Goal: Task Accomplishment & Management: Complete application form

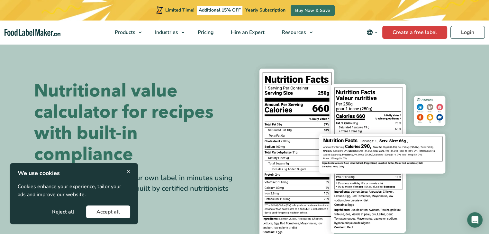
click at [60, 214] on button "Reject all" at bounding box center [63, 212] width 43 height 13
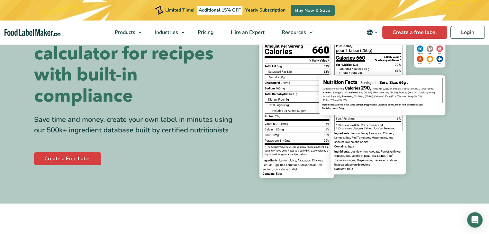
scroll to position [59, 0]
drag, startPoint x: 151, startPoint y: 169, endPoint x: 81, endPoint y: 158, distance: 70.5
click at [81, 158] on link "Create a Free Label" at bounding box center [67, 158] width 67 height 13
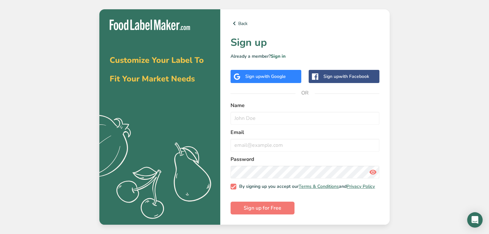
click at [272, 75] on span "with Google" at bounding box center [273, 77] width 25 height 6
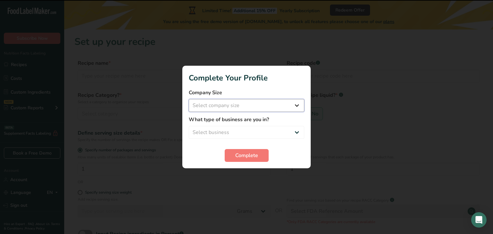
click at [298, 107] on select "Select company size Fewer than 10 Employees 10 to 50 Employees 51 to 500 Employ…" at bounding box center [247, 105] width 116 height 13
select select "1"
click at [189, 99] on select "Select company size Fewer than 10 Employees 10 to 50 Employees 51 to 500 Employ…" at bounding box center [247, 105] width 116 height 13
click at [298, 129] on select "Select business Packaged Food Manufacturer Restaurant & Cafe Bakery Meal Plans …" at bounding box center [247, 132] width 116 height 13
select select "3"
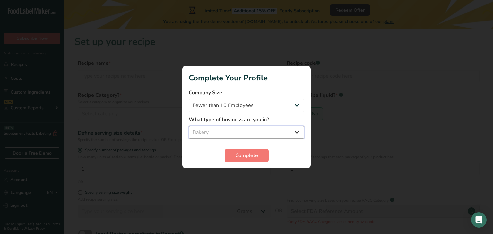
click at [189, 126] on select "Select business Packaged Food Manufacturer Restaurant & Cafe Bakery Meal Plans …" at bounding box center [247, 132] width 116 height 13
click at [262, 155] on button "Complete" at bounding box center [247, 155] width 44 height 13
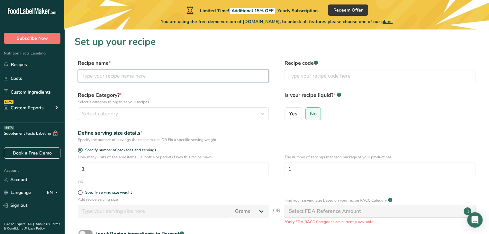
click at [167, 79] on input "text" at bounding box center [173, 76] width 191 height 13
type input "energy barr"
click at [169, 111] on div "Select category" at bounding box center [171, 114] width 179 height 8
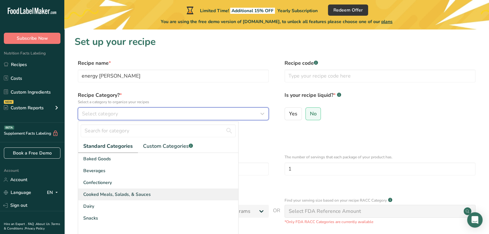
scroll to position [17, 0]
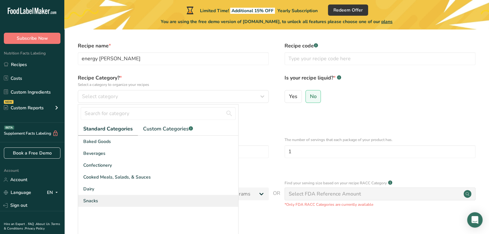
click at [143, 199] on div "Snacks" at bounding box center [158, 201] width 160 height 12
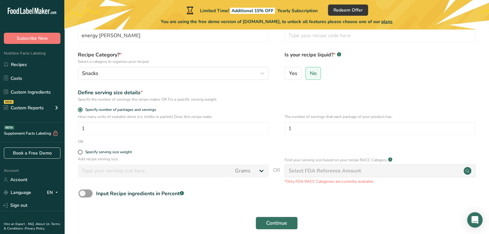
scroll to position [51, 0]
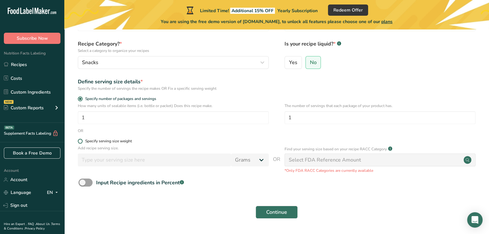
click at [81, 140] on span at bounding box center [80, 141] width 5 height 5
click at [81, 140] on input "Specify serving size weight" at bounding box center [80, 141] width 4 height 4
radio input "true"
radio input "false"
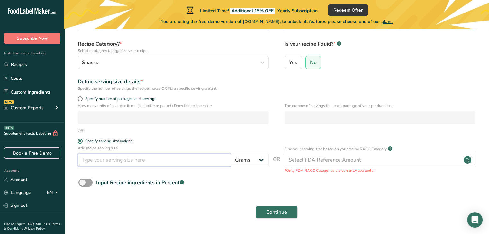
click at [119, 160] on input "number" at bounding box center [154, 160] width 153 height 13
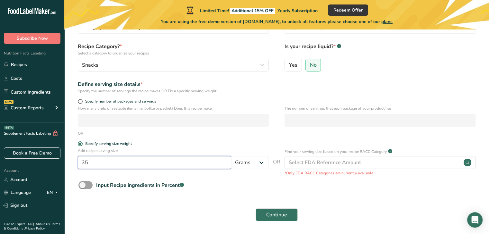
scroll to position [49, 0]
type input "35"
click at [314, 62] on span "No" at bounding box center [313, 65] width 7 height 6
click at [310, 63] on input "No" at bounding box center [307, 65] width 4 height 4
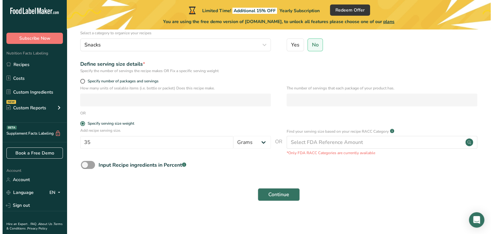
scroll to position [71, 0]
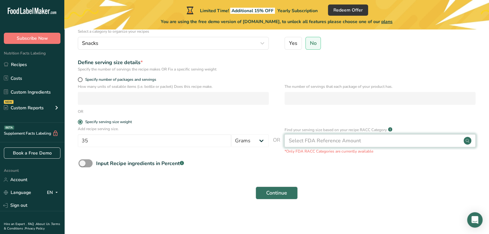
click at [378, 141] on div "Select FDA Reference Amount" at bounding box center [379, 141] width 191 height 13
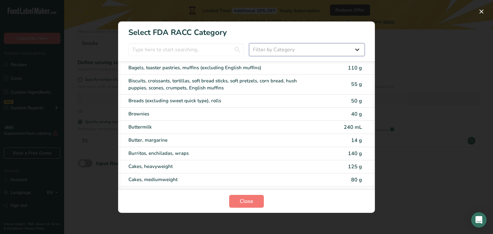
click at [353, 51] on select "Filter by Category All Bakery products Beverages Cereals and other grain produc…" at bounding box center [307, 49] width 116 height 13
select select "23"
click at [249, 43] on select "Filter by Category All Bakery products Beverages Cereals and other grain produc…" at bounding box center [307, 49] width 116 height 13
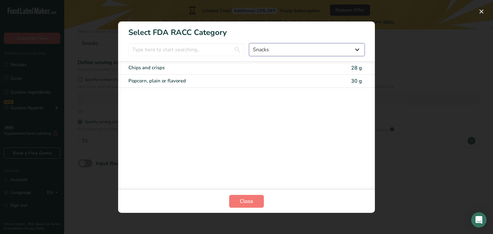
click at [284, 47] on select "All Bakery products Beverages Cereals and other grain products Dairy products a…" at bounding box center [307, 49] width 116 height 13
select select "RACC Category Selection Modal"
click at [249, 43] on select "All Bakery products Beverages Cereals and other grain products Dairy products a…" at bounding box center [307, 49] width 116 height 13
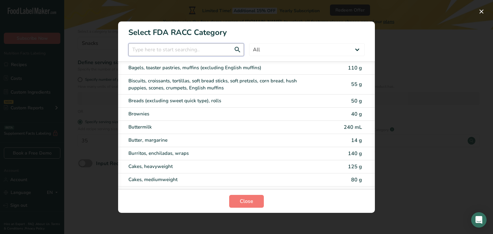
click at [212, 50] on input "RACC Category Selection Modal" at bounding box center [186, 49] width 116 height 13
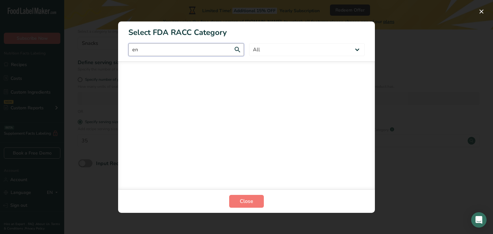
type input "e"
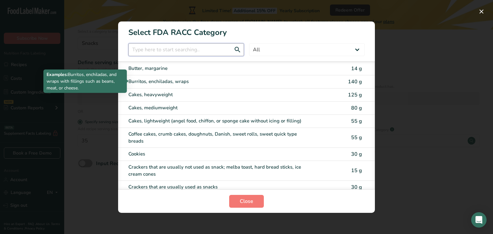
scroll to position [73, 0]
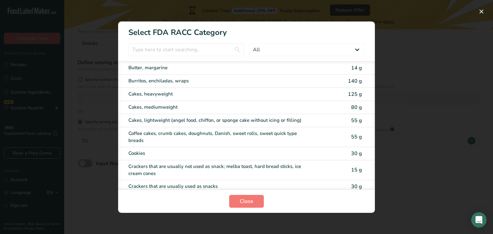
click at [378, 120] on div "RACC Category Selection Modal" at bounding box center [246, 117] width 493 height 234
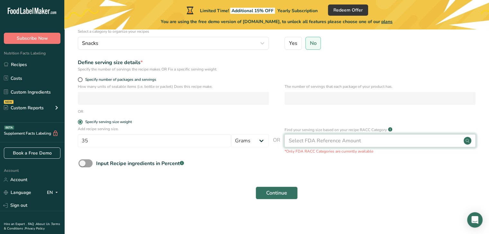
click at [351, 141] on div "Select FDA Reference Amount" at bounding box center [324, 141] width 72 height 8
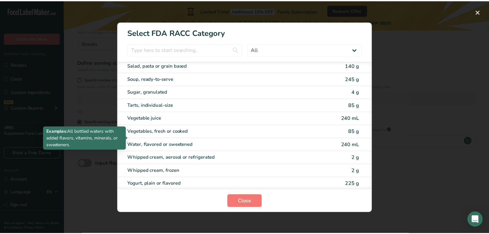
scroll to position [1255, 0]
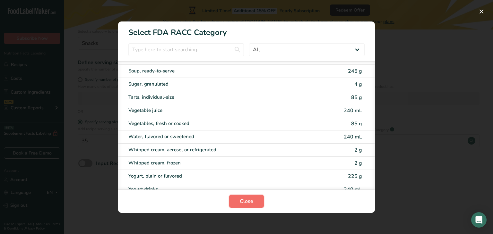
click at [251, 206] on button "Close" at bounding box center [246, 201] width 35 height 13
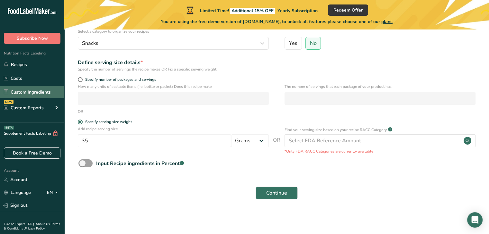
click at [45, 90] on link "Custom Ingredients" at bounding box center [32, 92] width 64 height 12
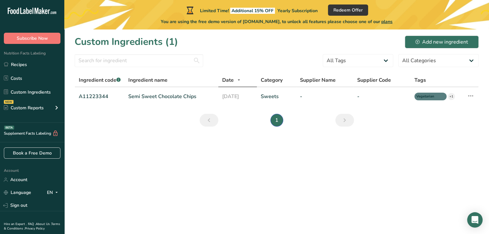
click at [378, 180] on main "Limited Time! Additional 15% OFF Yearly Subscription Redeem Offer You are using…" at bounding box center [244, 117] width 489 height 234
click at [161, 95] on link "Semi Sweet Chocolate Chips" at bounding box center [171, 97] width 86 height 8
click at [144, 59] on input "text" at bounding box center [139, 60] width 128 height 13
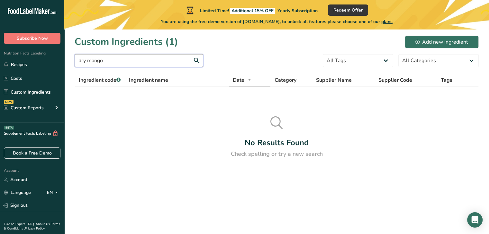
click at [87, 60] on input "dry mango" at bounding box center [139, 60] width 128 height 13
click at [104, 63] on input "mang" at bounding box center [139, 60] width 128 height 13
type input "m"
click at [104, 63] on input "dates" at bounding box center [139, 60] width 128 height 13
type input "d"
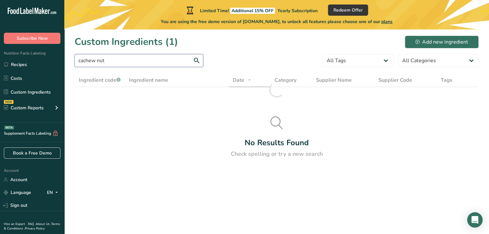
type input "cachew nuts"
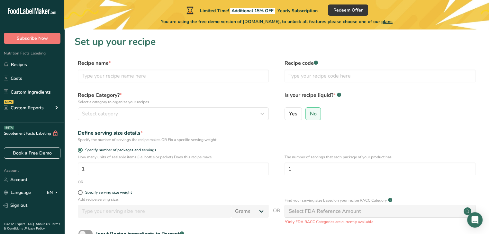
scroll to position [71, 0]
